Goal: Task Accomplishment & Management: Manage account settings

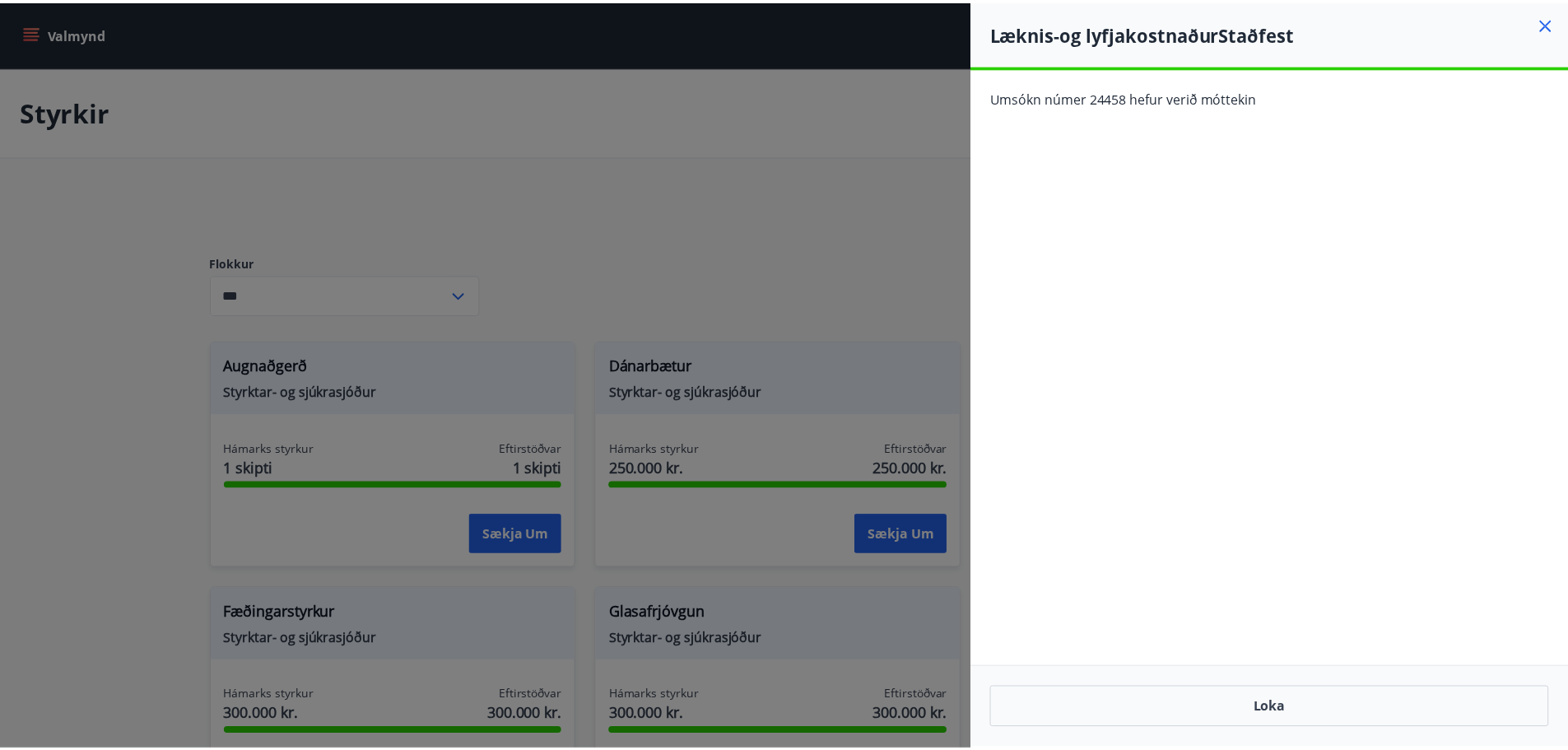
scroll to position [741, 0]
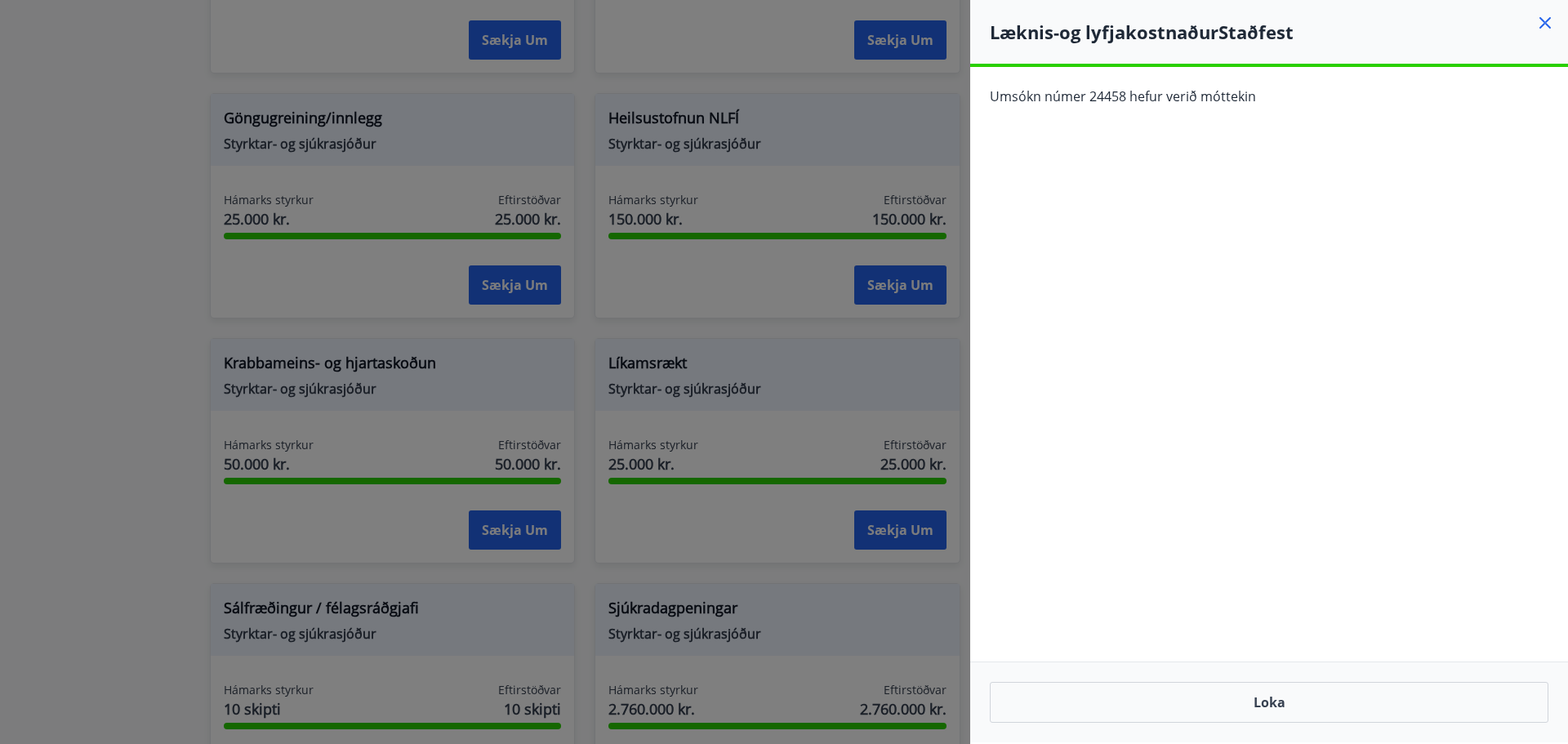
click at [1545, 28] on icon at bounding box center [1544, 22] width 19 height 19
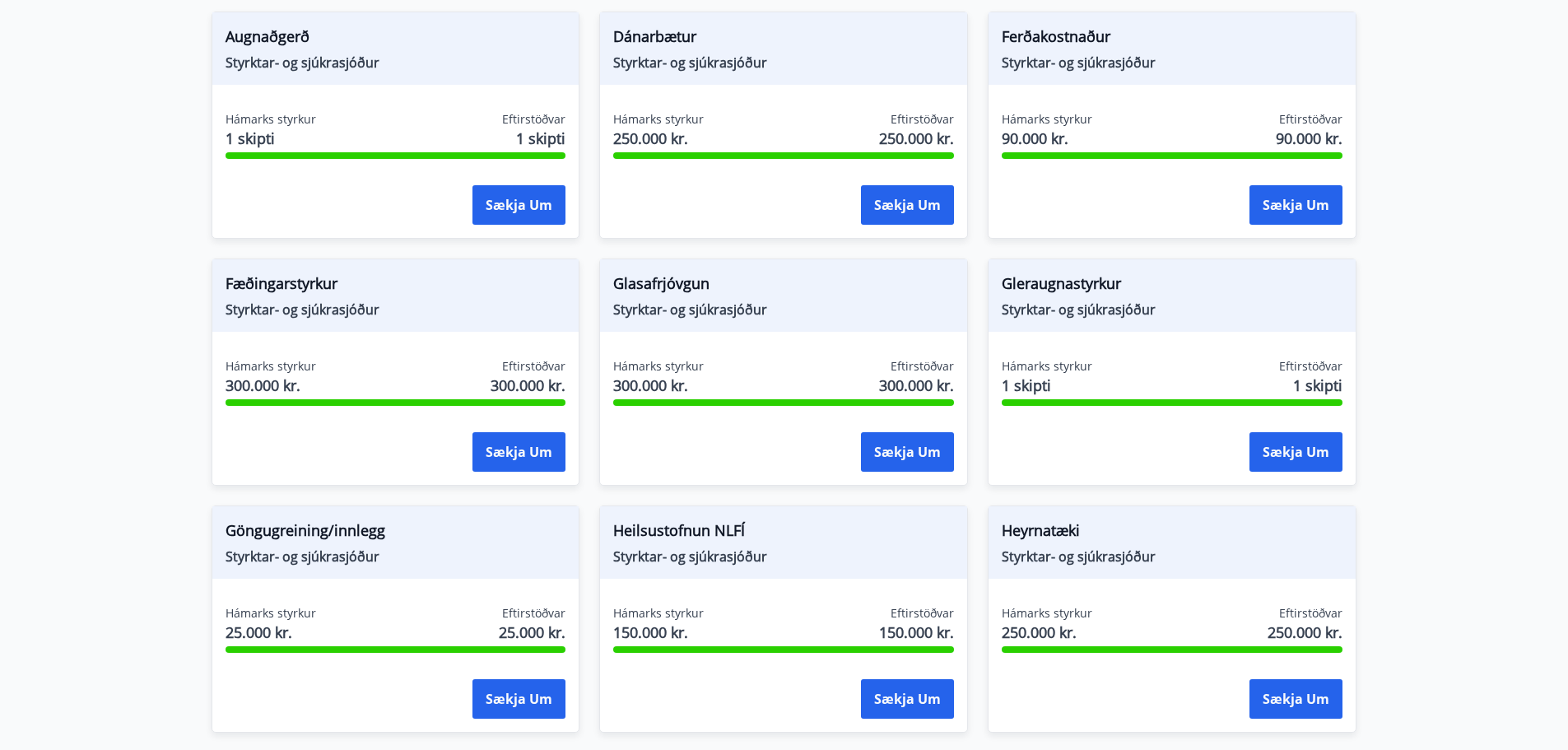
scroll to position [0, 0]
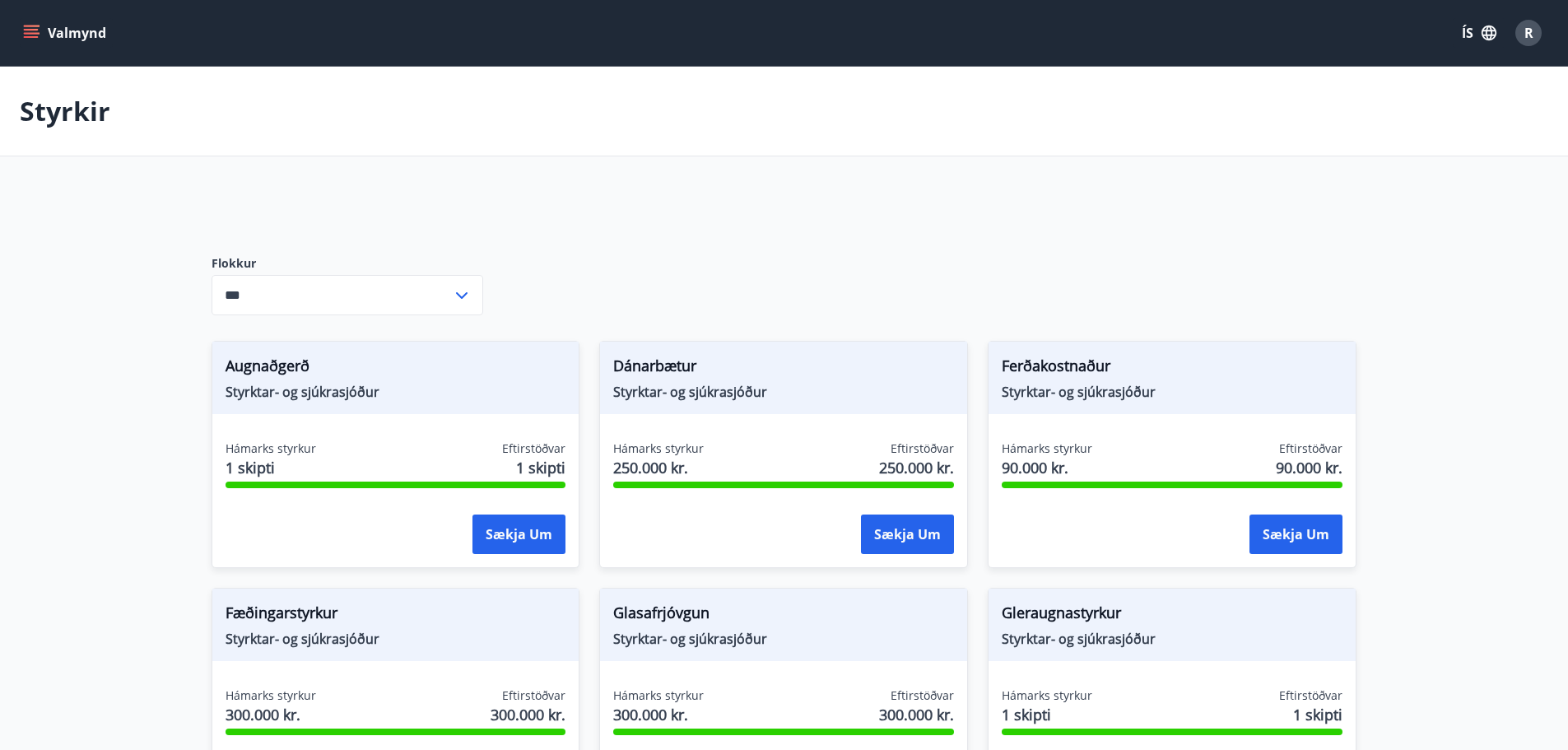
click at [68, 26] on button "Valmynd" at bounding box center [66, 33] width 93 height 30
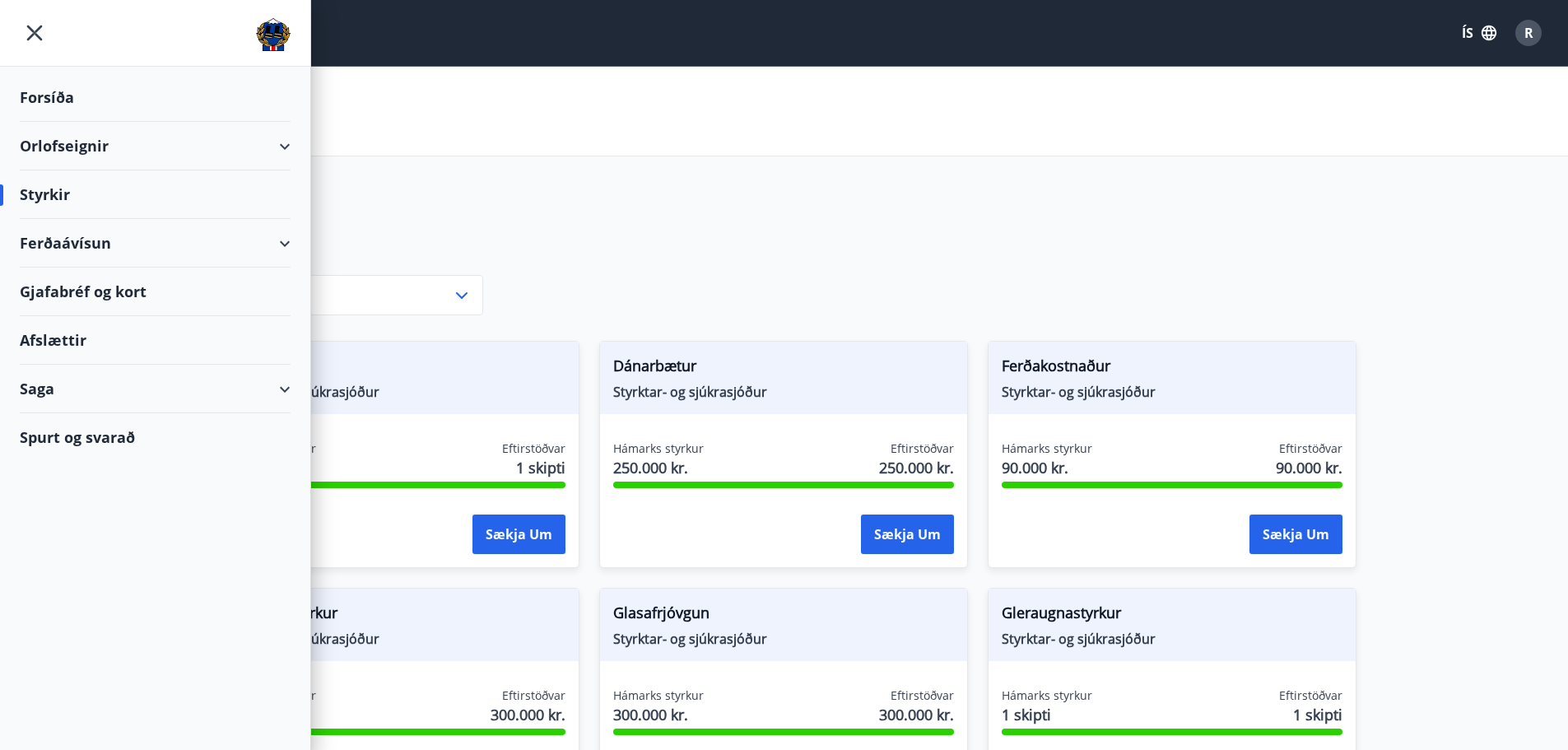
click at [56, 92] on div "Forsíða" at bounding box center [155, 97] width 271 height 48
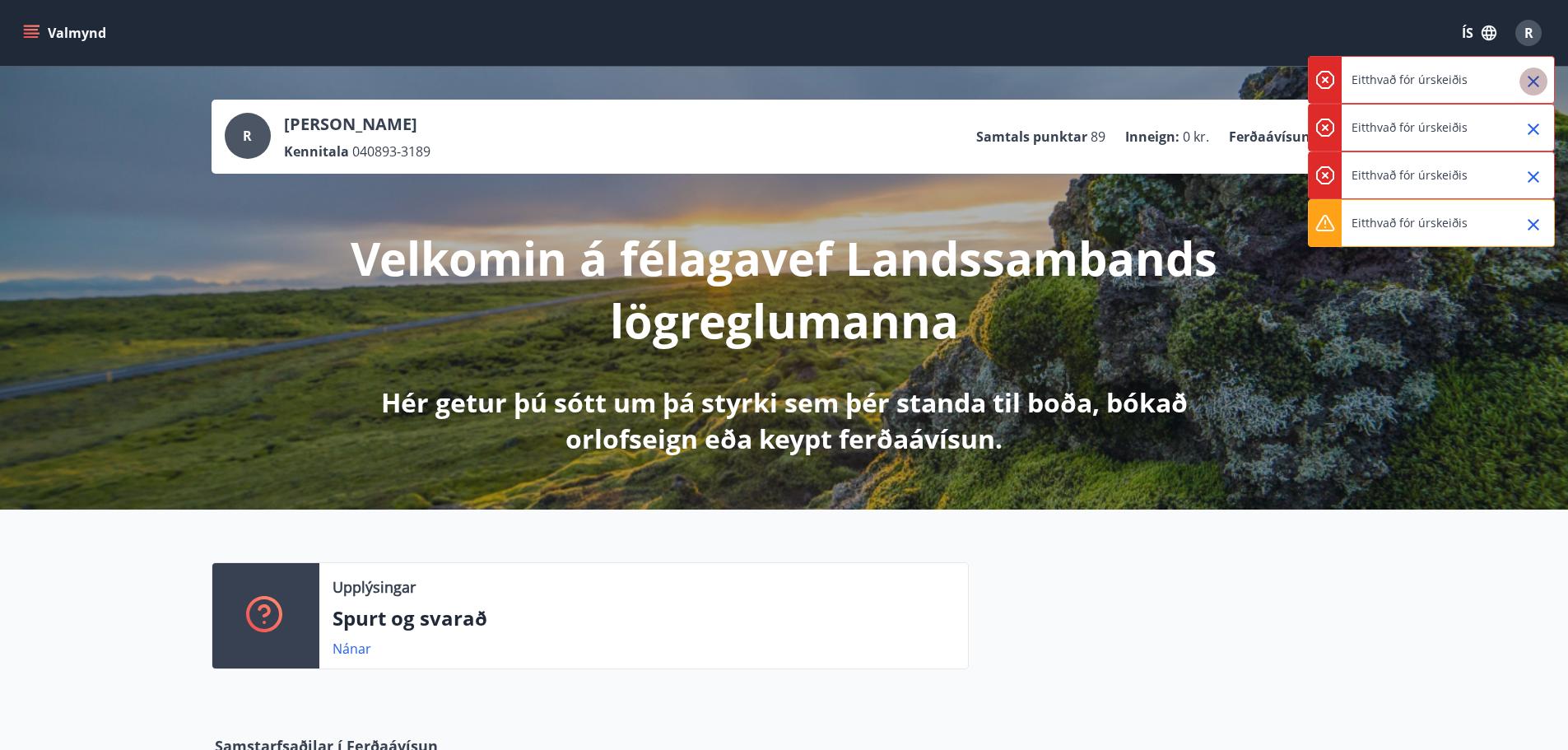
click at [1529, 77] on icon "Close" at bounding box center [1534, 82] width 11 height 11
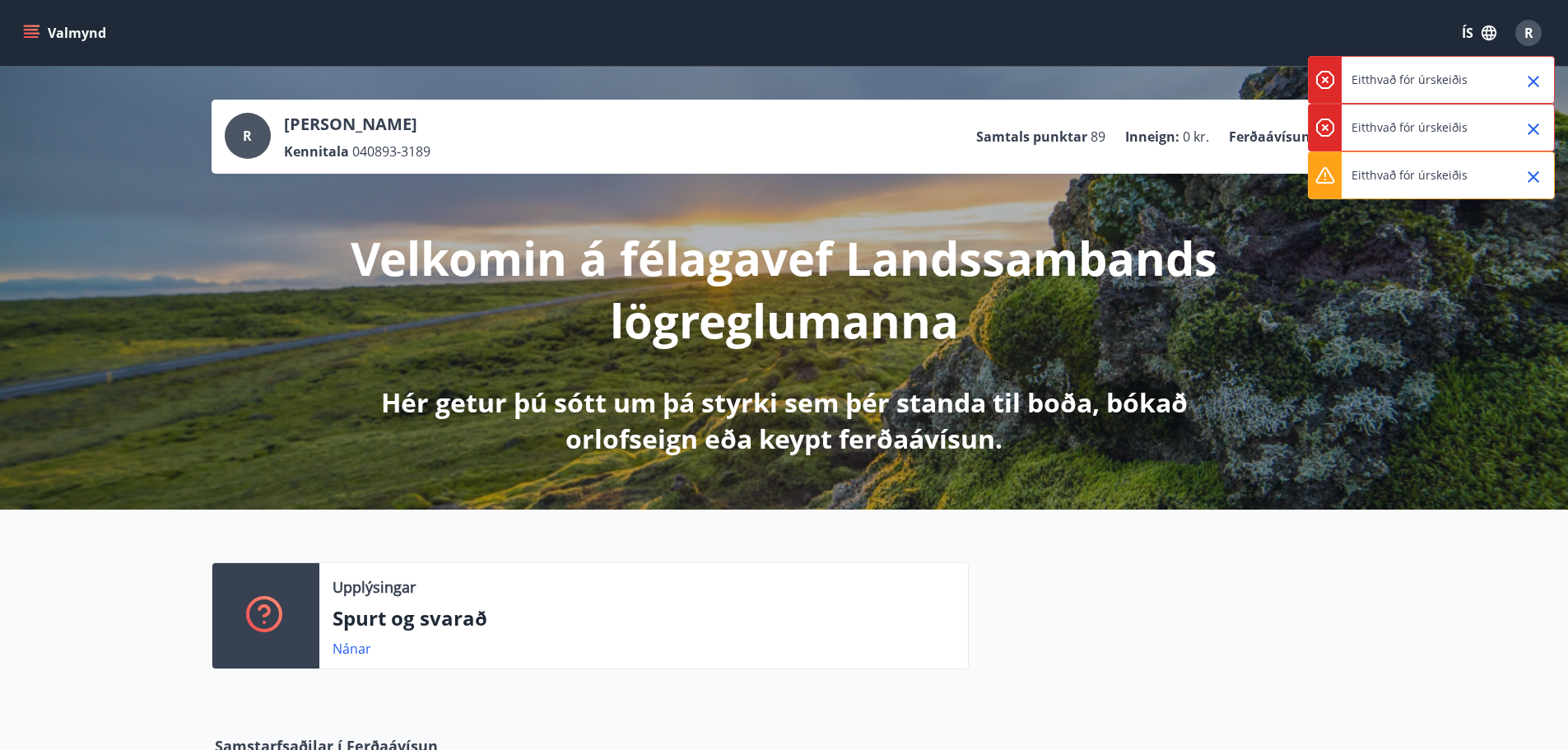
click at [1529, 77] on icon "Close" at bounding box center [1534, 82] width 11 height 11
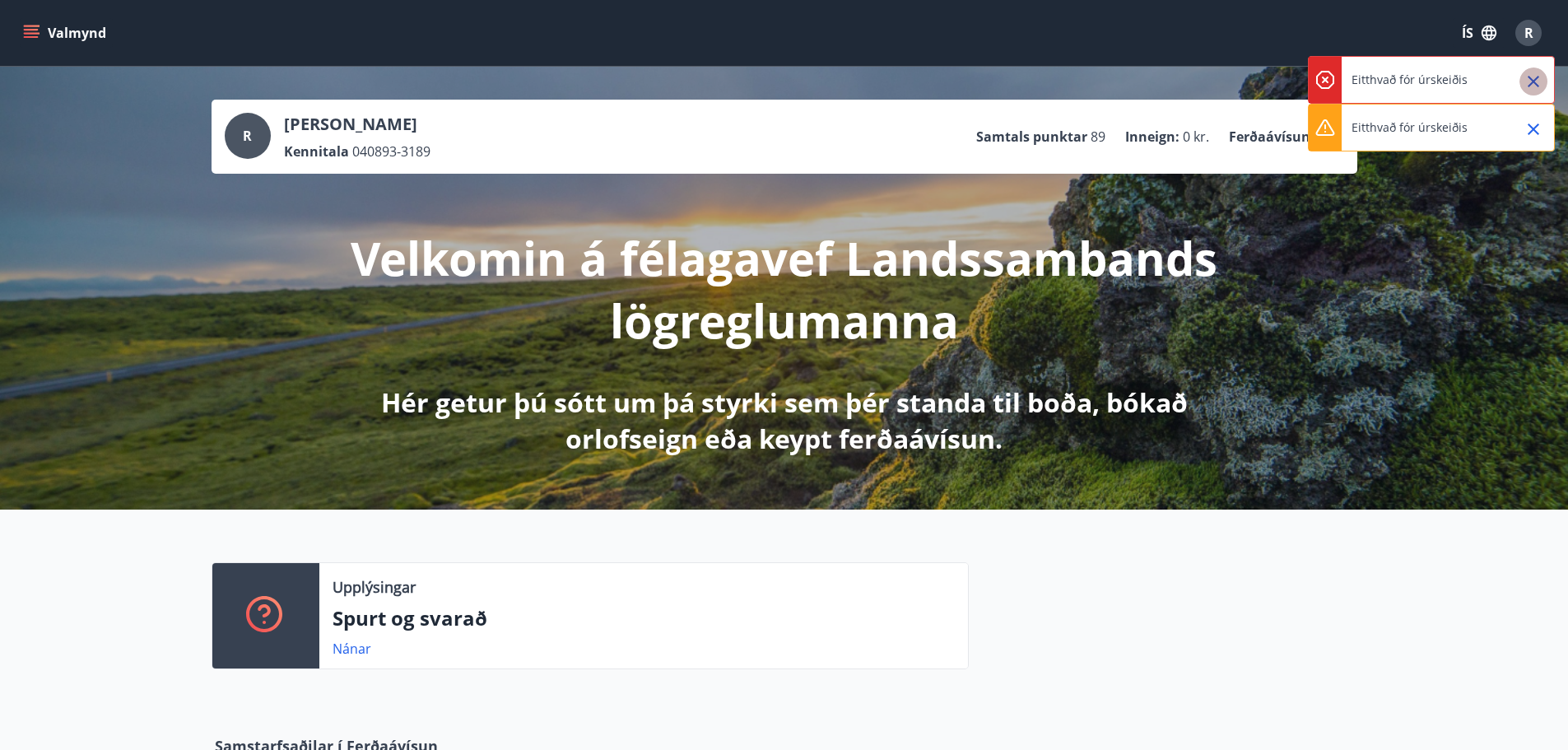
click at [1529, 77] on icon "Close" at bounding box center [1534, 82] width 11 height 11
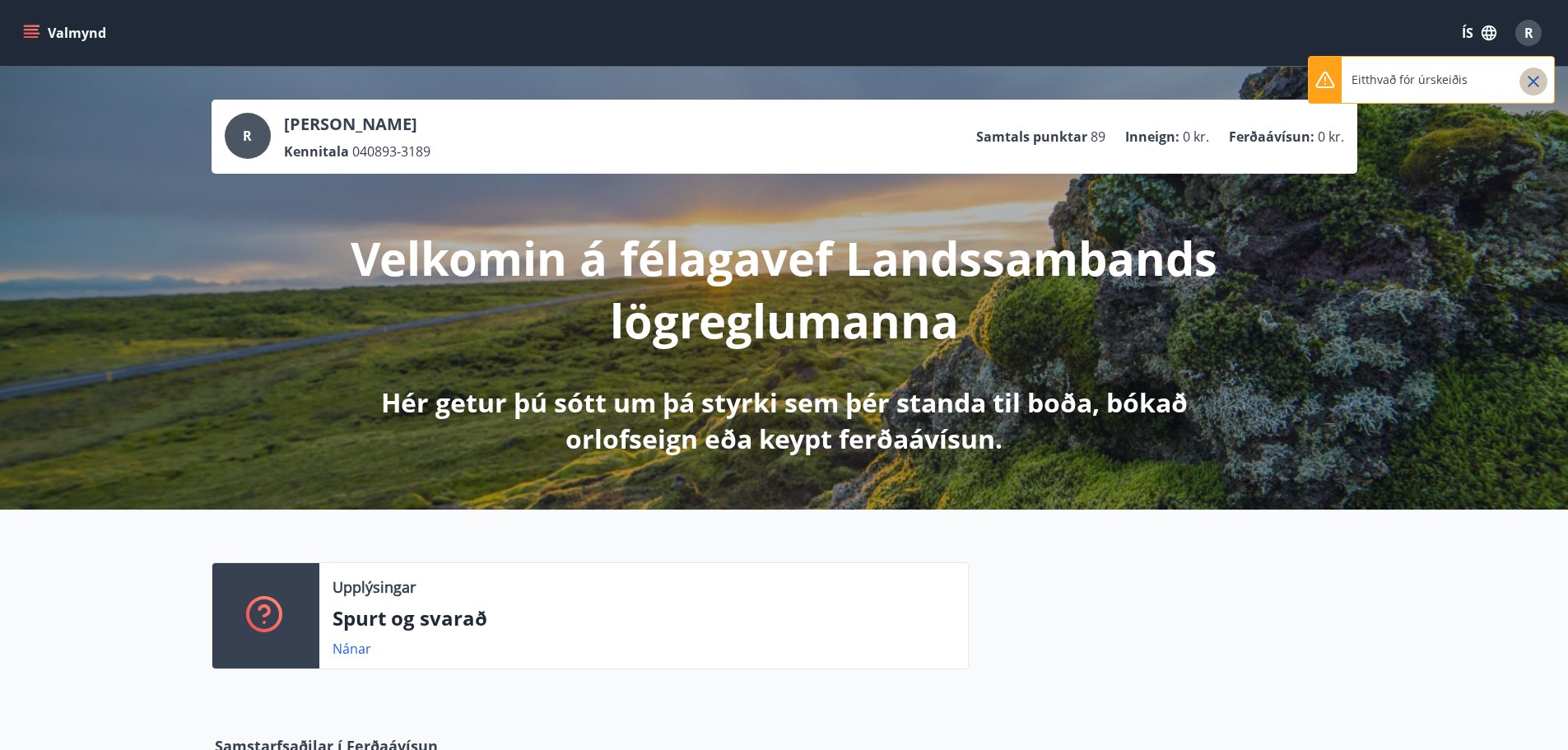
click at [1529, 77] on icon "Close" at bounding box center [1534, 82] width 11 height 11
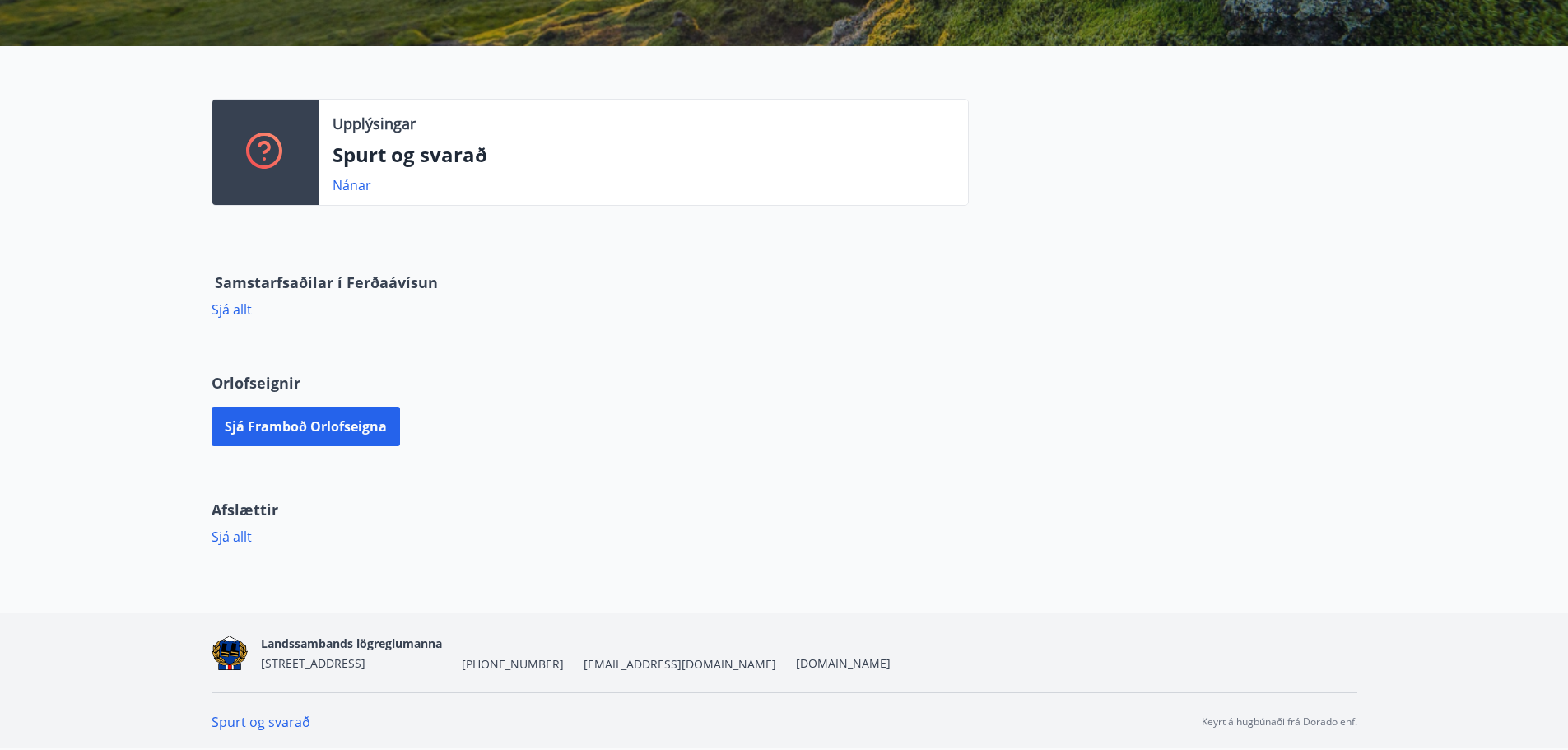
scroll to position [464, 0]
drag, startPoint x: 673, startPoint y: 663, endPoint x: 560, endPoint y: 666, distance: 113.0
click at [560, 666] on div "Landssambands lögreglumanna [STREET_ADDRESS] [PHONE_NUMBER] [EMAIL_ADDRESS][DOM…" at bounding box center [576, 652] width 629 height 40
copy span "[EMAIL_ADDRESS][DOMAIN_NAME]"
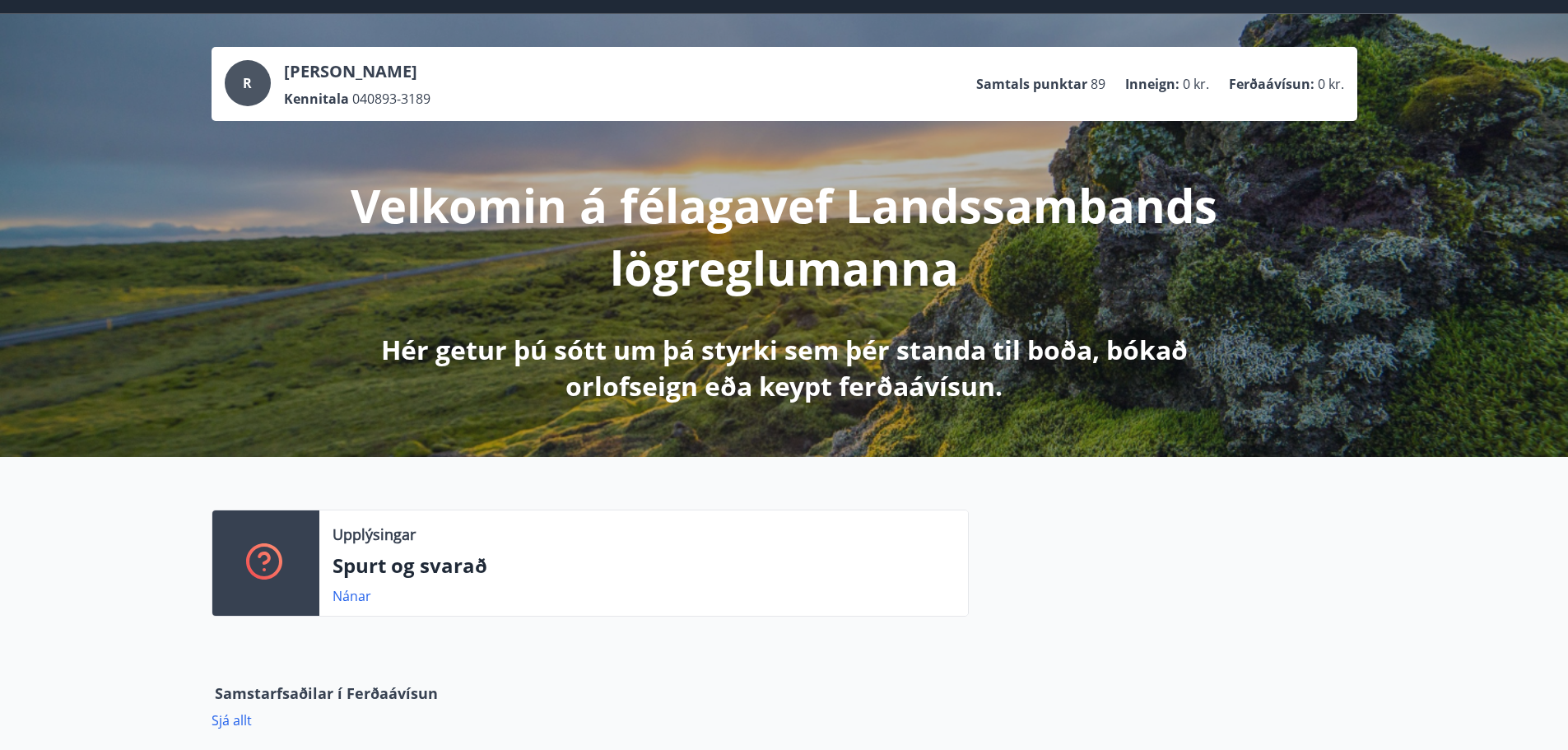
scroll to position [0, 0]
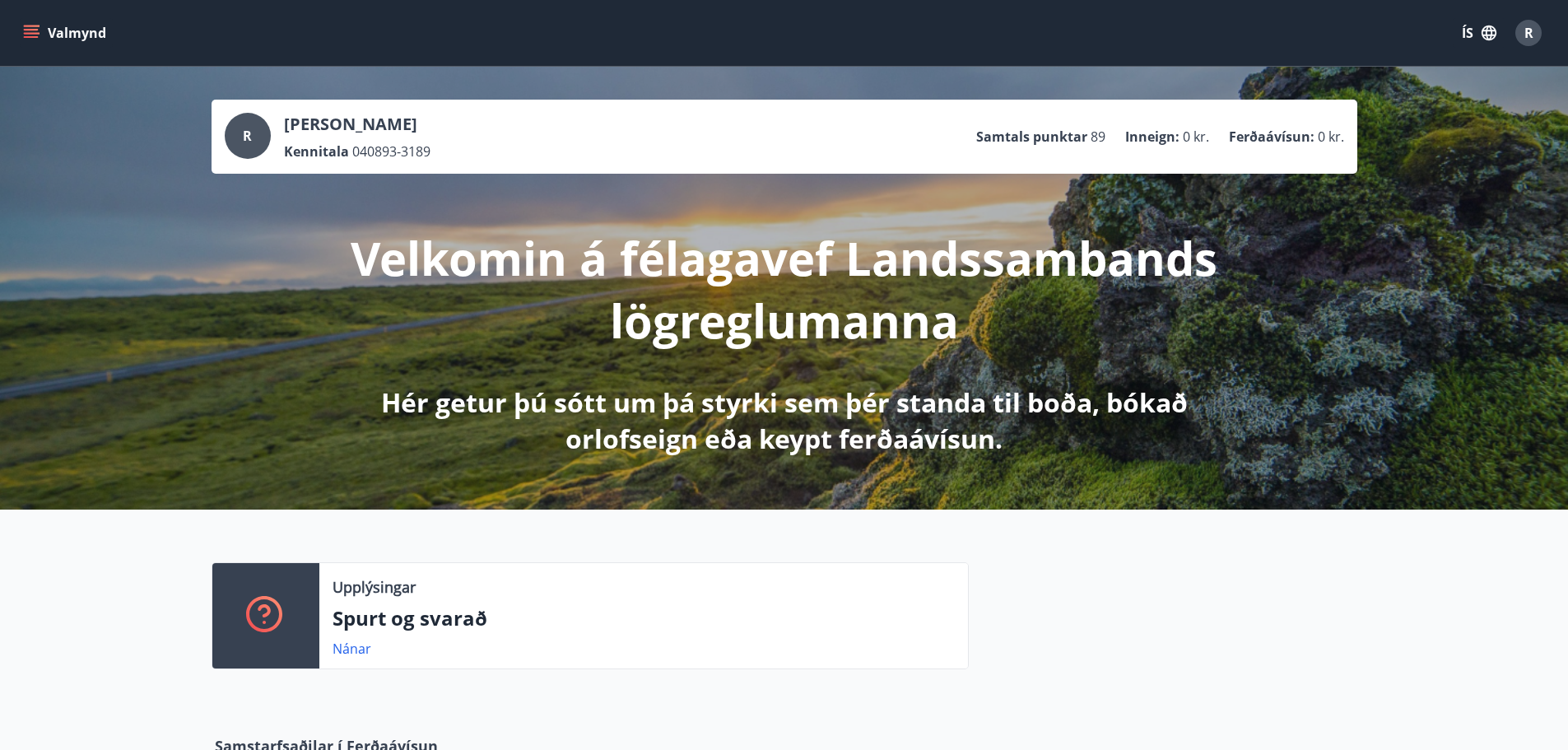
click at [1522, 32] on div "R" at bounding box center [1529, 32] width 26 height 26
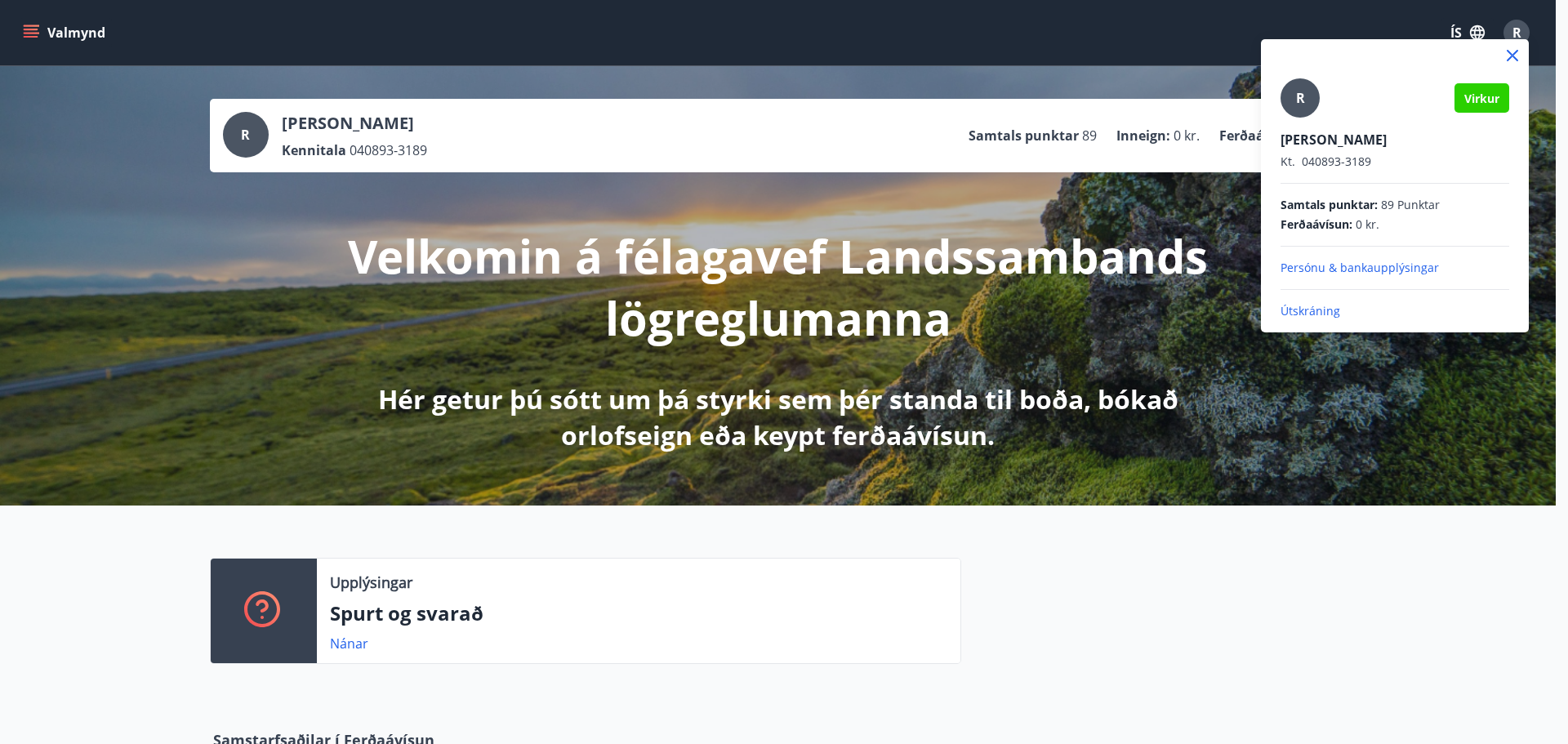
click at [37, 27] on div at bounding box center [784, 372] width 1568 height 744
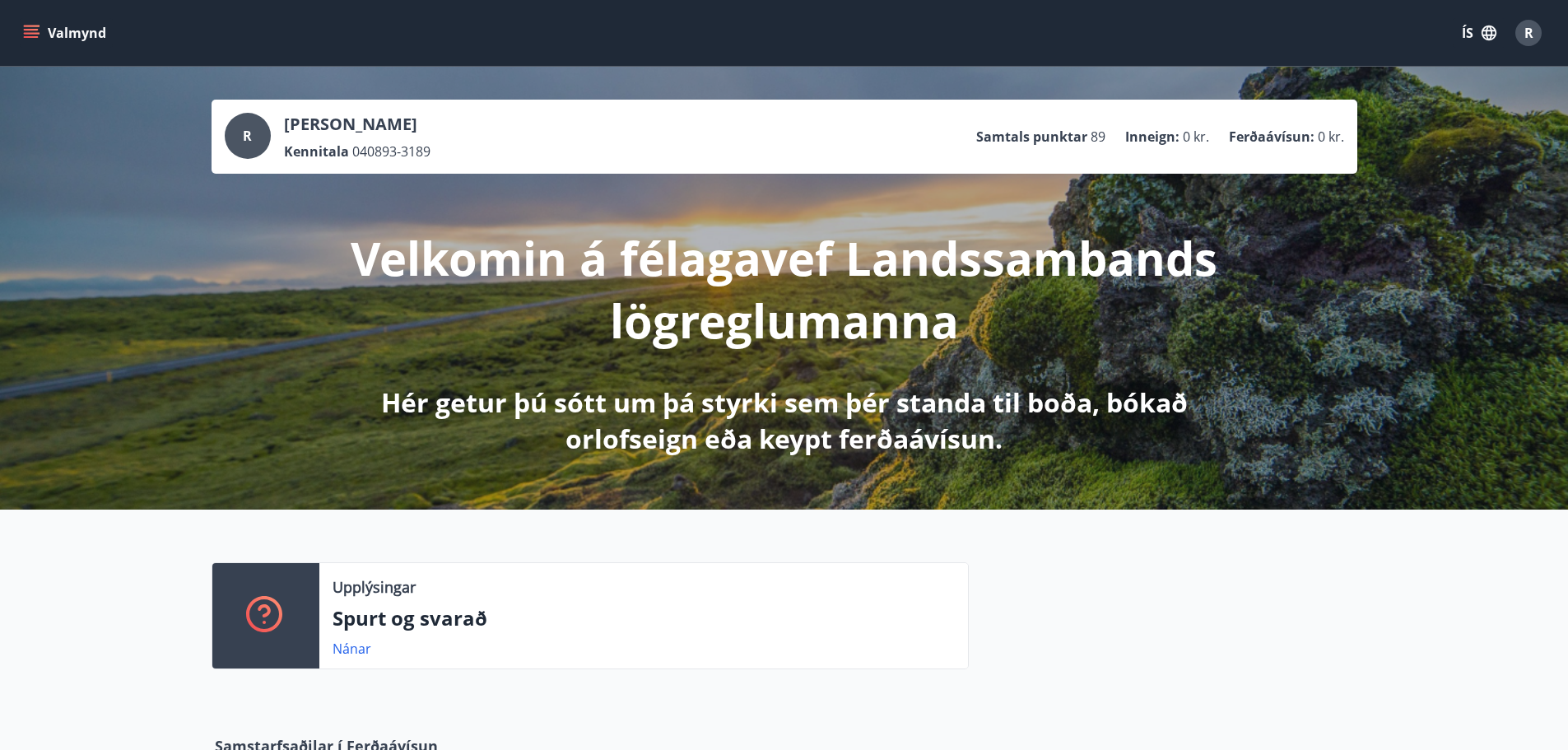
click at [32, 33] on icon "menu" at bounding box center [33, 33] width 19 height 2
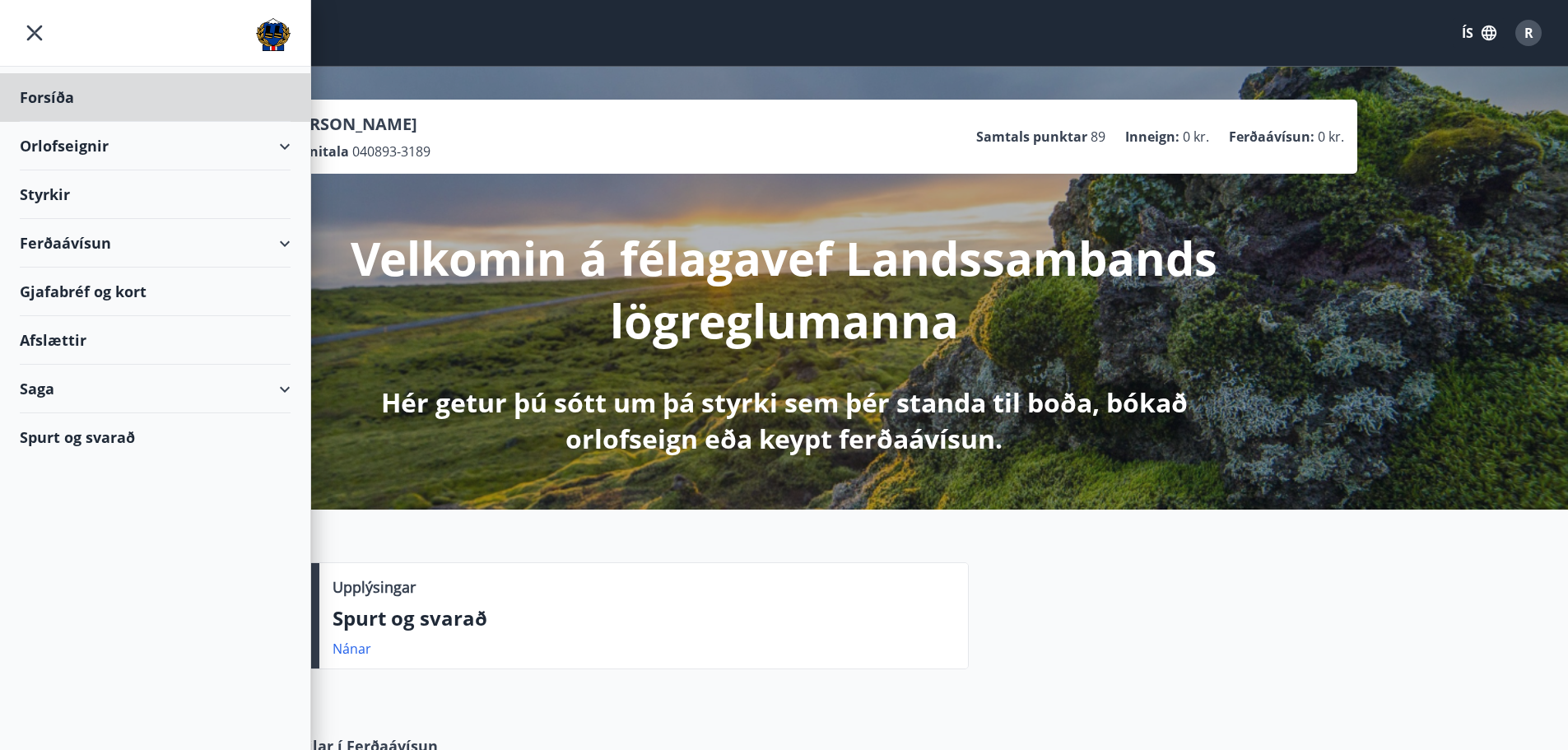
click at [43, 122] on div "Styrkir" at bounding box center [155, 97] width 271 height 48
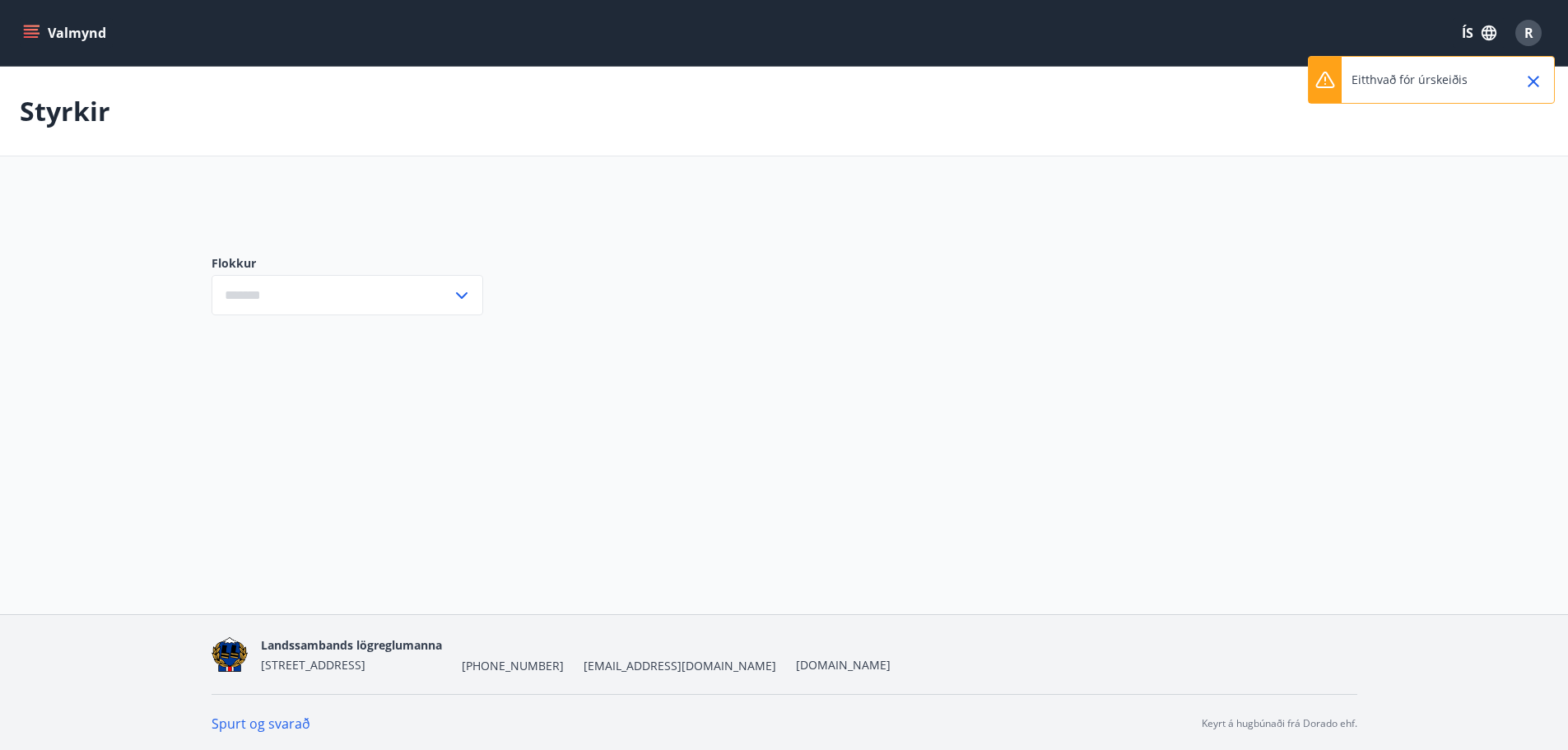
click at [1519, 76] on div at bounding box center [1527, 80] width 41 height 46
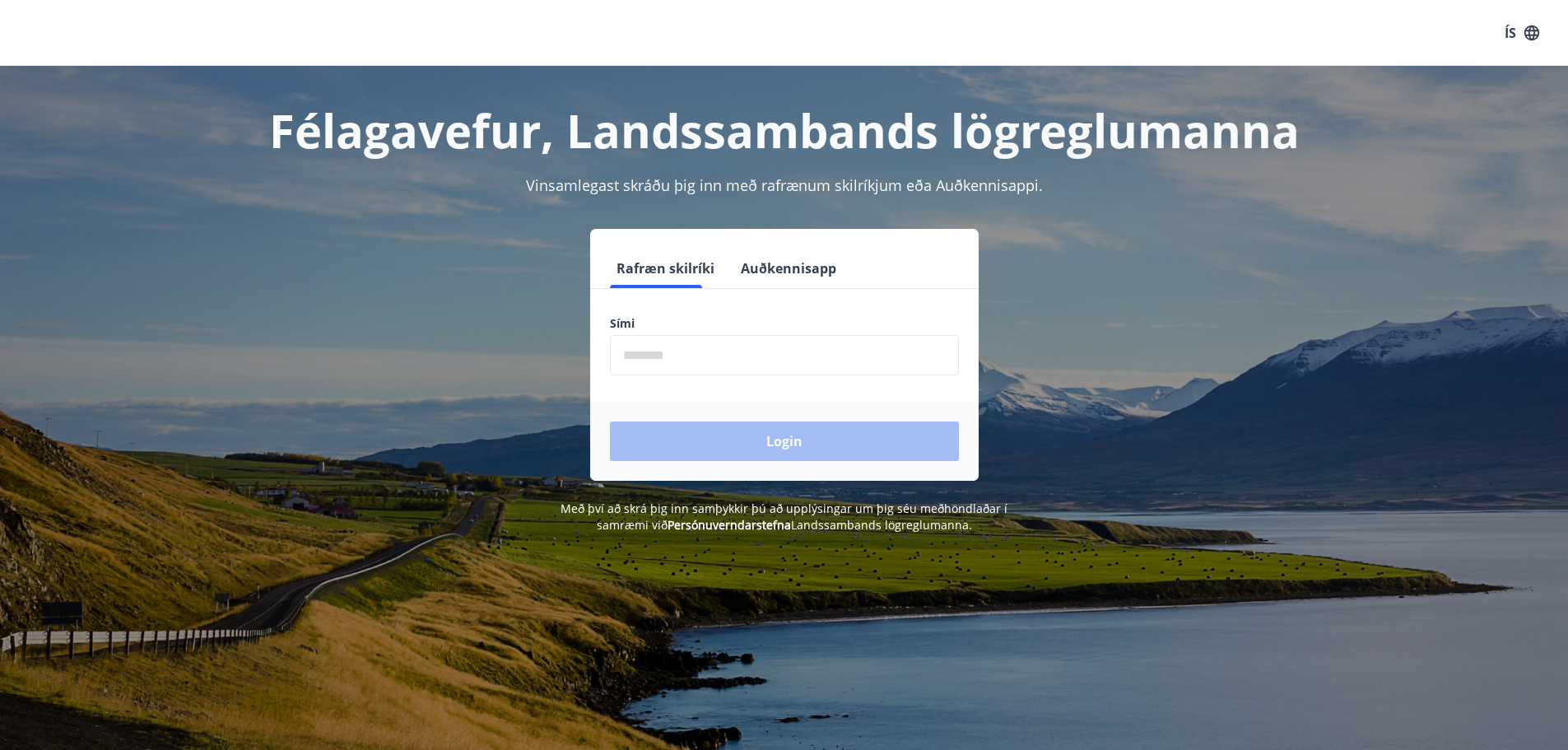
click at [764, 334] on div "Sími ​" at bounding box center [784, 345] width 349 height 60
click at [728, 372] on input "phone" at bounding box center [784, 355] width 349 height 40
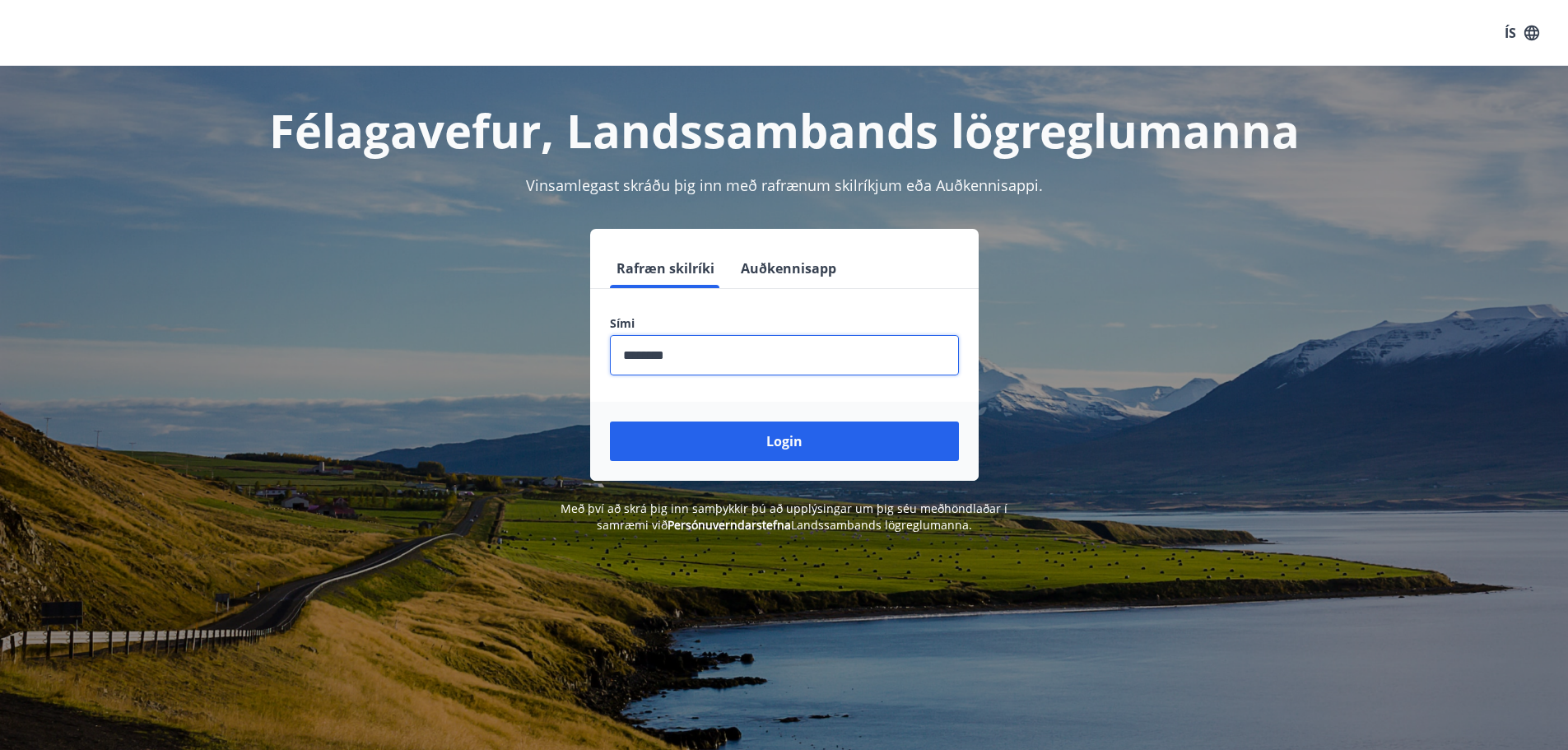
type input "********"
click at [610, 421] on button "Login" at bounding box center [784, 441] width 349 height 40
